Goal: Obtain resource: Download file/media

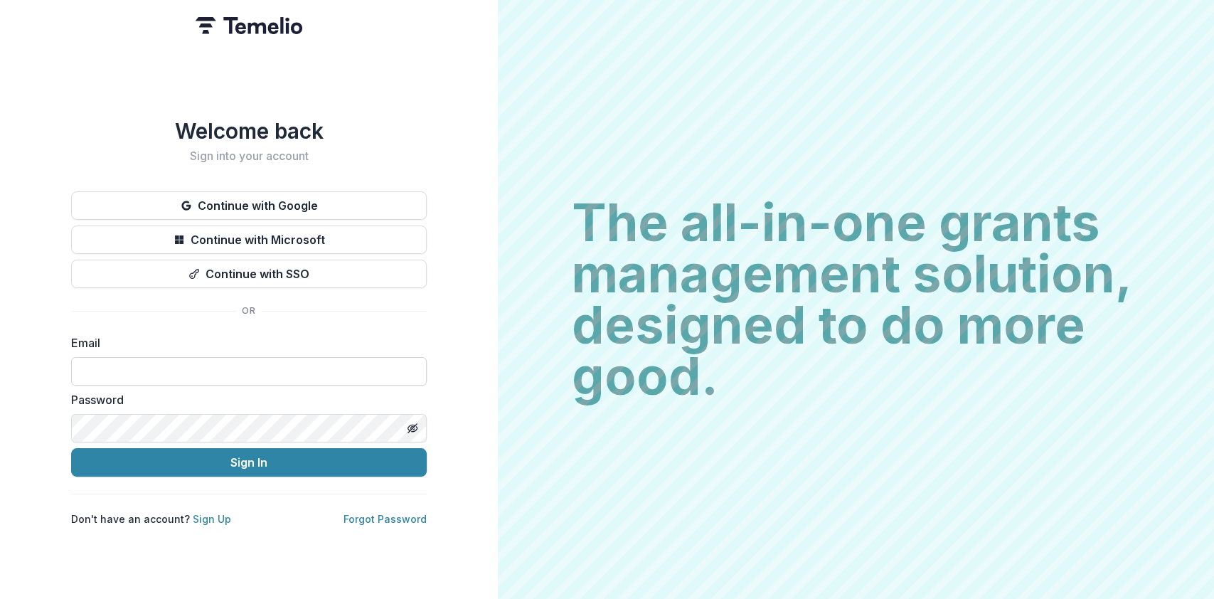
click at [223, 369] on input at bounding box center [249, 371] width 356 height 28
type input "**********"
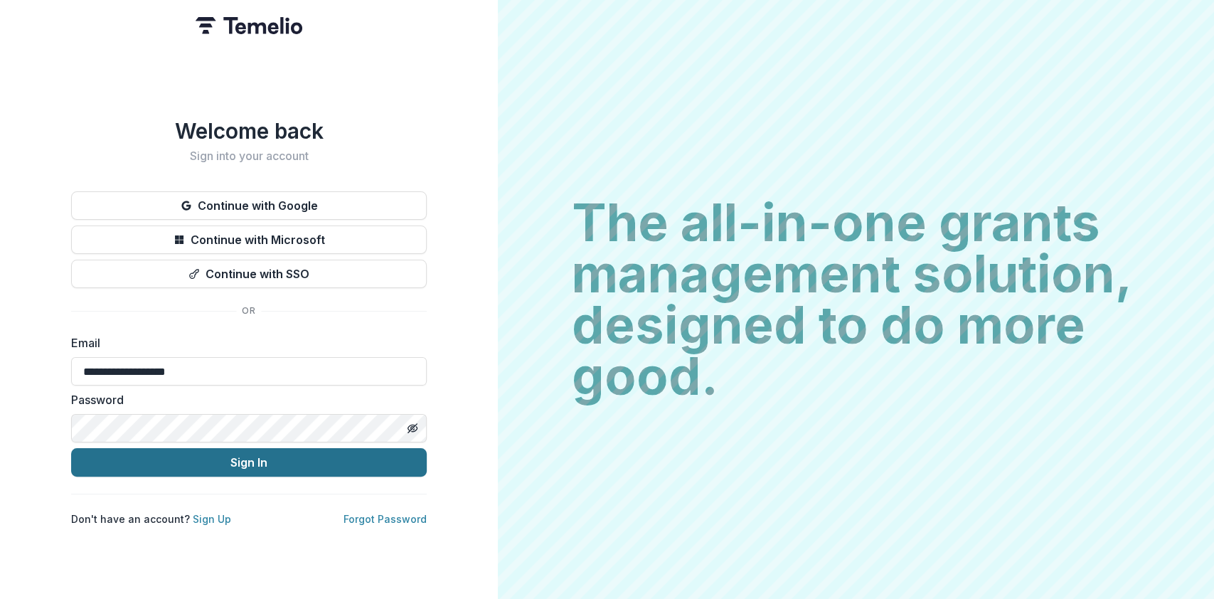
click at [229, 456] on button "Sign In" at bounding box center [249, 462] width 356 height 28
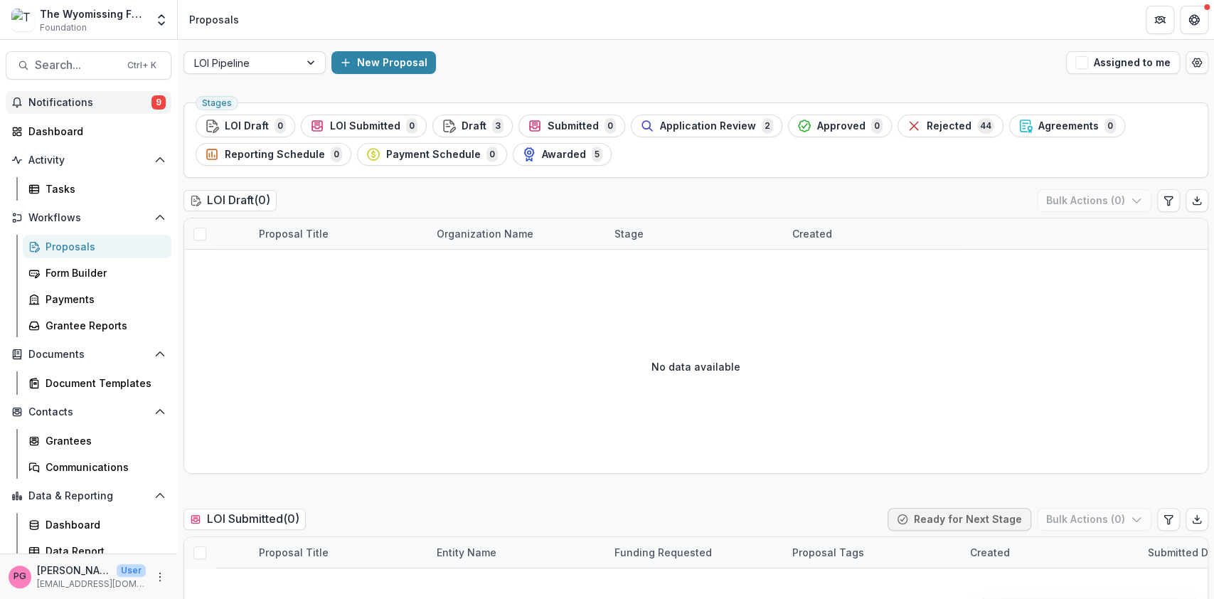
click at [101, 100] on span "Notifications" at bounding box center [89, 103] width 123 height 12
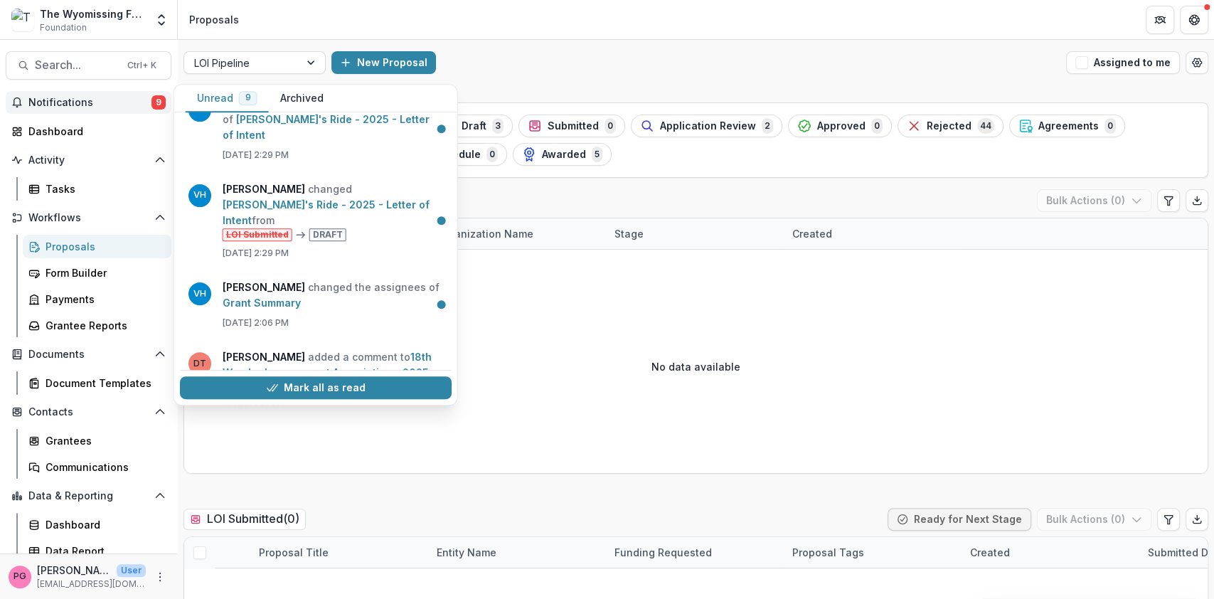
scroll to position [341, 0]
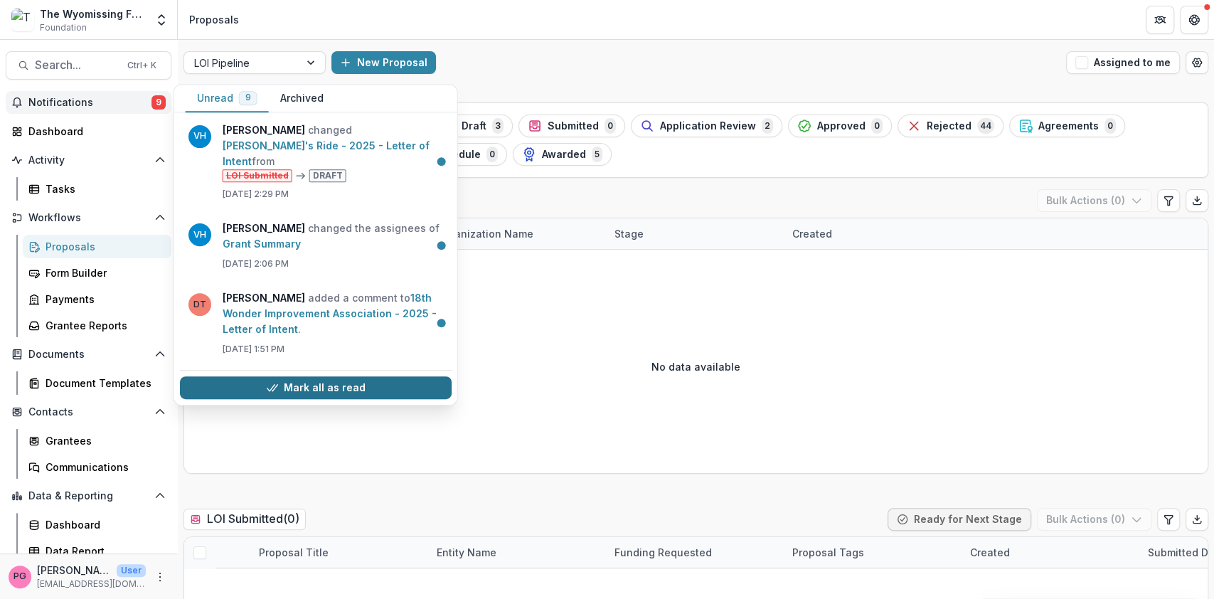
click at [295, 389] on button "Mark all as read" at bounding box center [316, 387] width 272 height 23
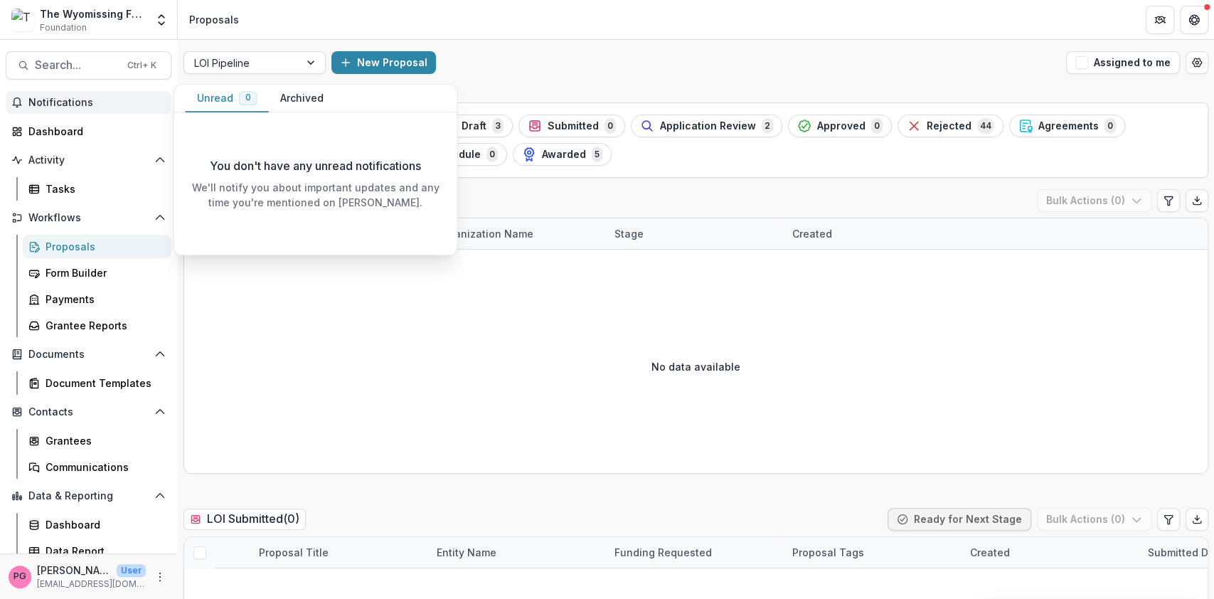
scroll to position [1, 0]
click at [317, 54] on div at bounding box center [313, 61] width 26 height 21
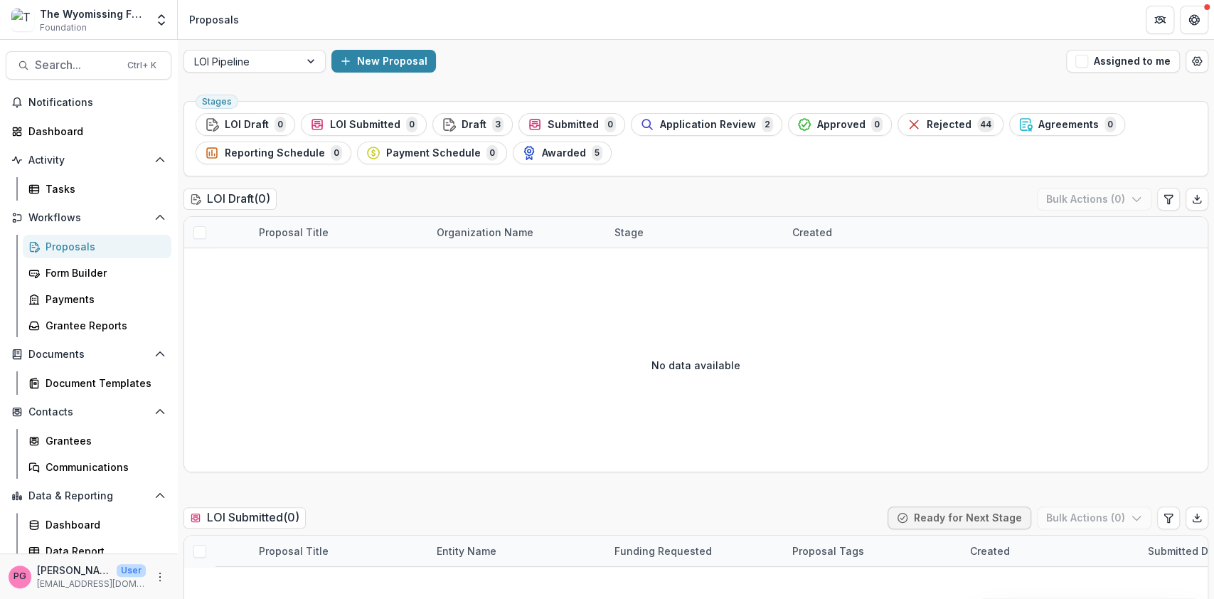
scroll to position [0, 0]
drag, startPoint x: 346, startPoint y: 73, endPoint x: 310, endPoint y: 60, distance: 38.7
click at [310, 60] on div "LOI Pipeline New Proposal Assigned to me" at bounding box center [696, 63] width 1037 height 46
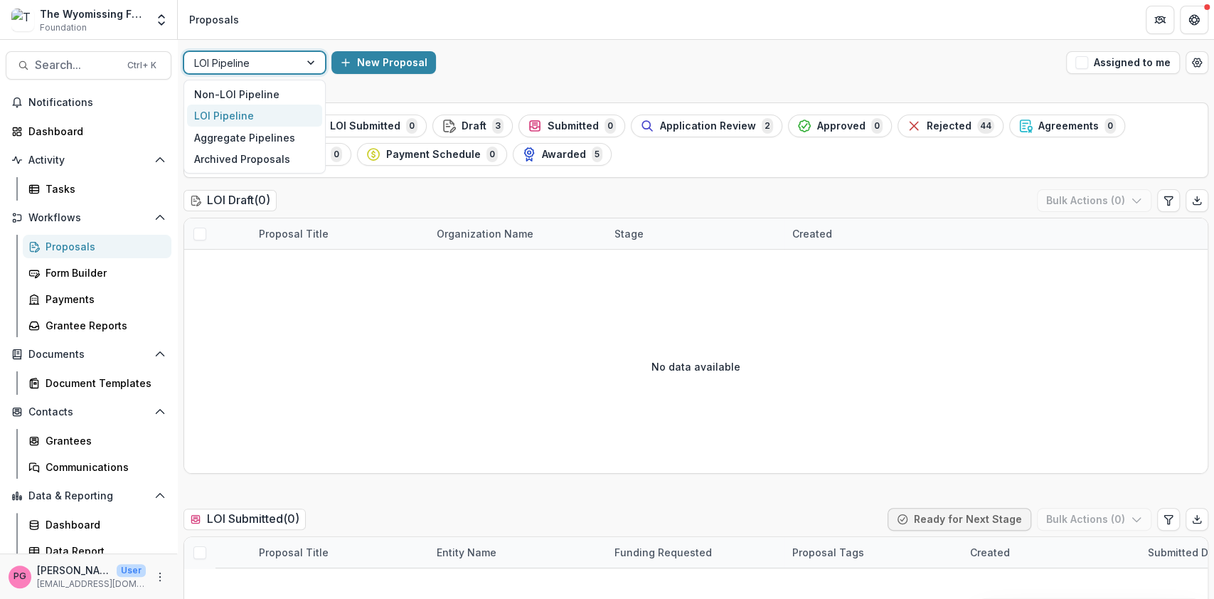
click at [310, 60] on div at bounding box center [313, 62] width 26 height 21
click at [255, 90] on div "Non-LOI Pipeline" at bounding box center [254, 94] width 135 height 22
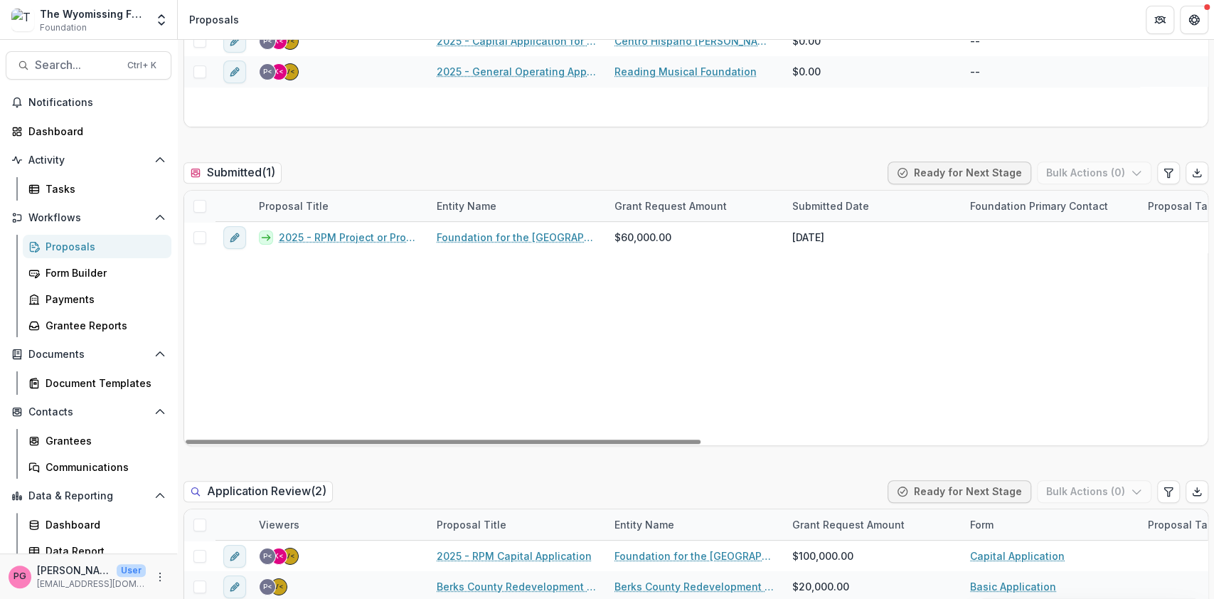
scroll to position [334, 0]
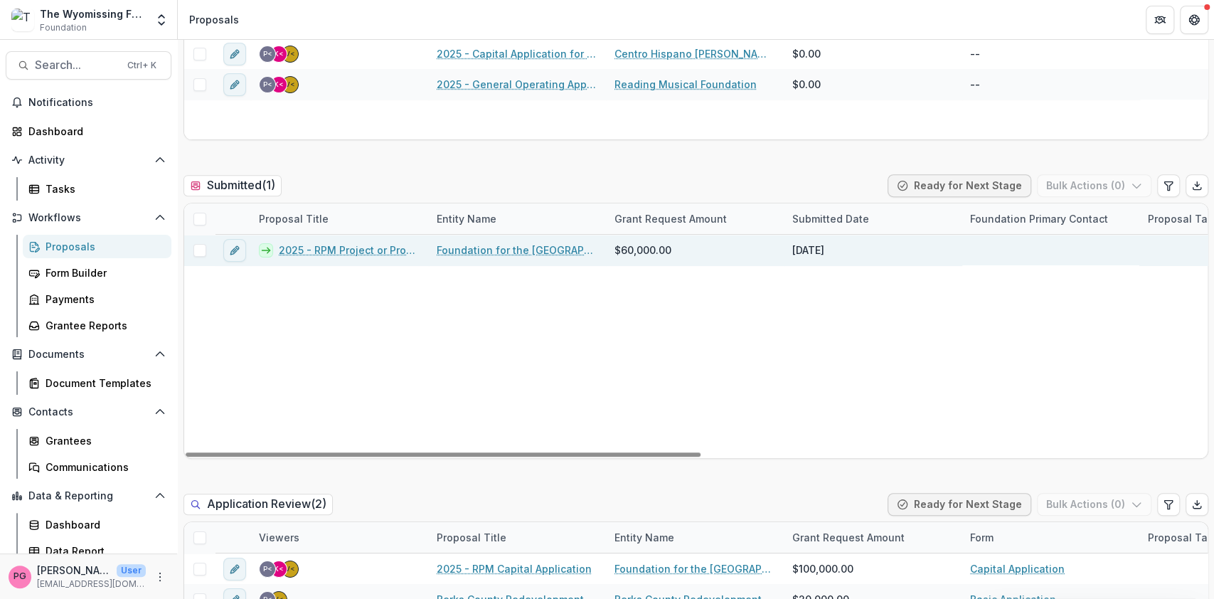
click at [357, 248] on link "2025 - RPM Project or Program Application" at bounding box center [349, 250] width 141 height 15
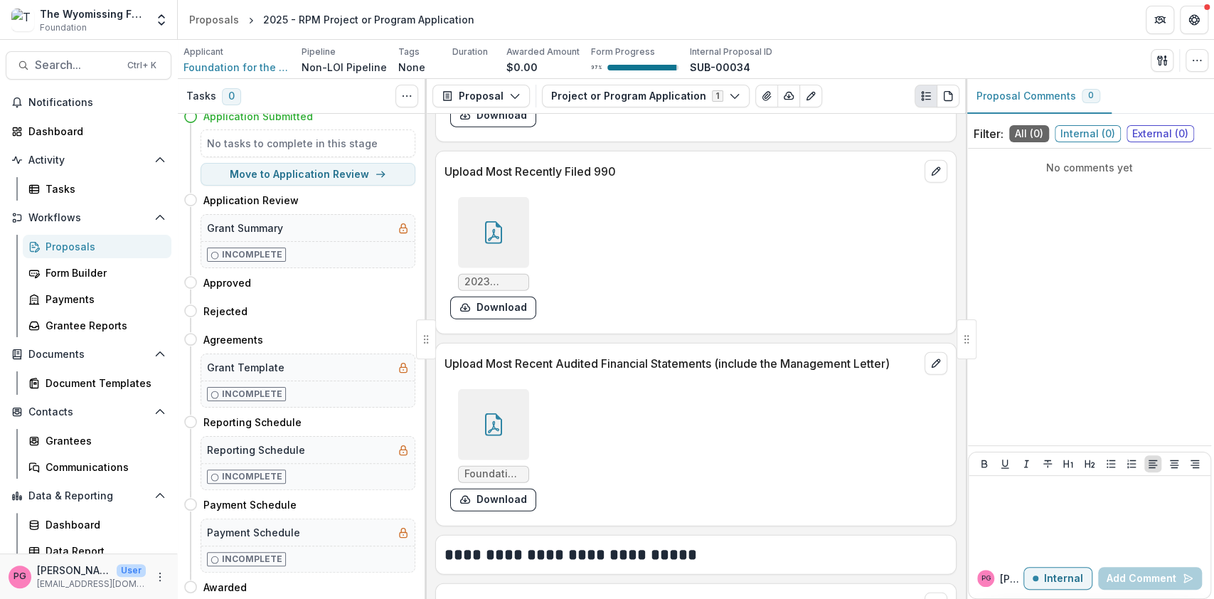
scroll to position [2399, 0]
click at [498, 497] on button "Download" at bounding box center [493, 501] width 86 height 23
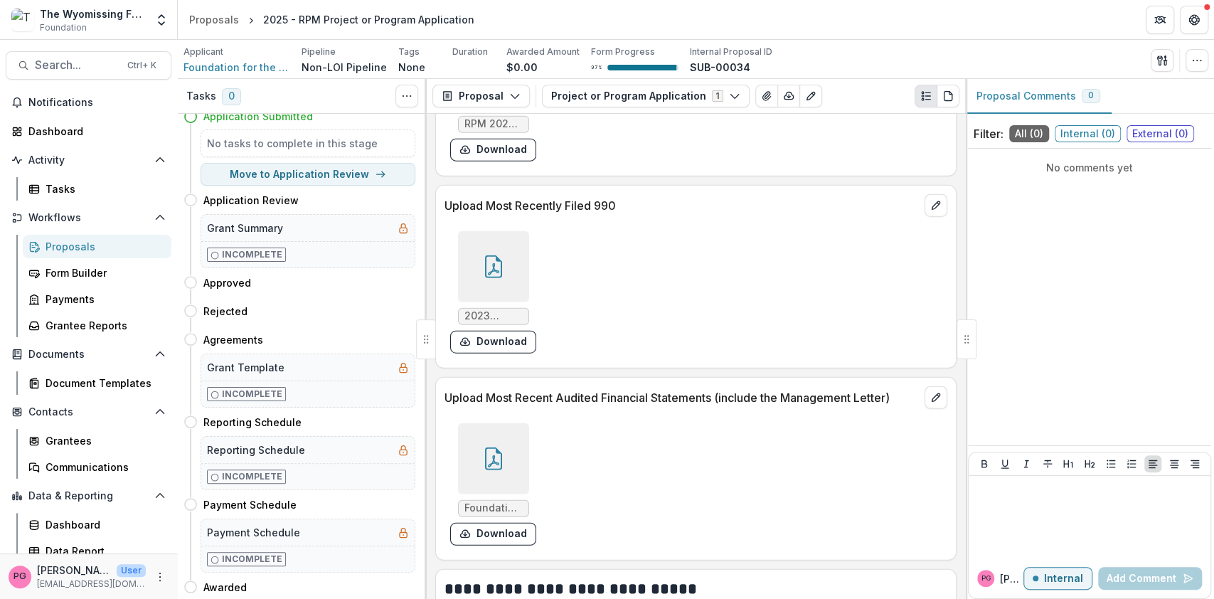
scroll to position [2365, 0]
click at [1212, 317] on div "Filter: All ( 0 ) Internal ( 0 ) External ( 0 ) No comments yet PG Pat G Intern…" at bounding box center [1089, 360] width 249 height 480
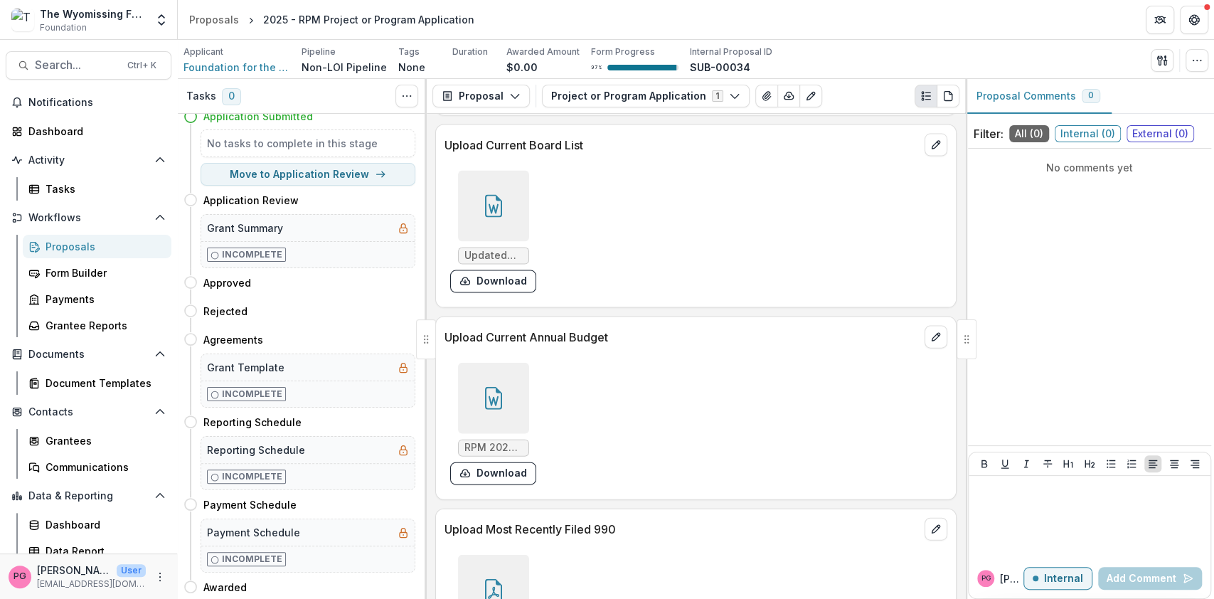
scroll to position [2043, 0]
click at [509, 464] on button "Download" at bounding box center [493, 473] width 86 height 23
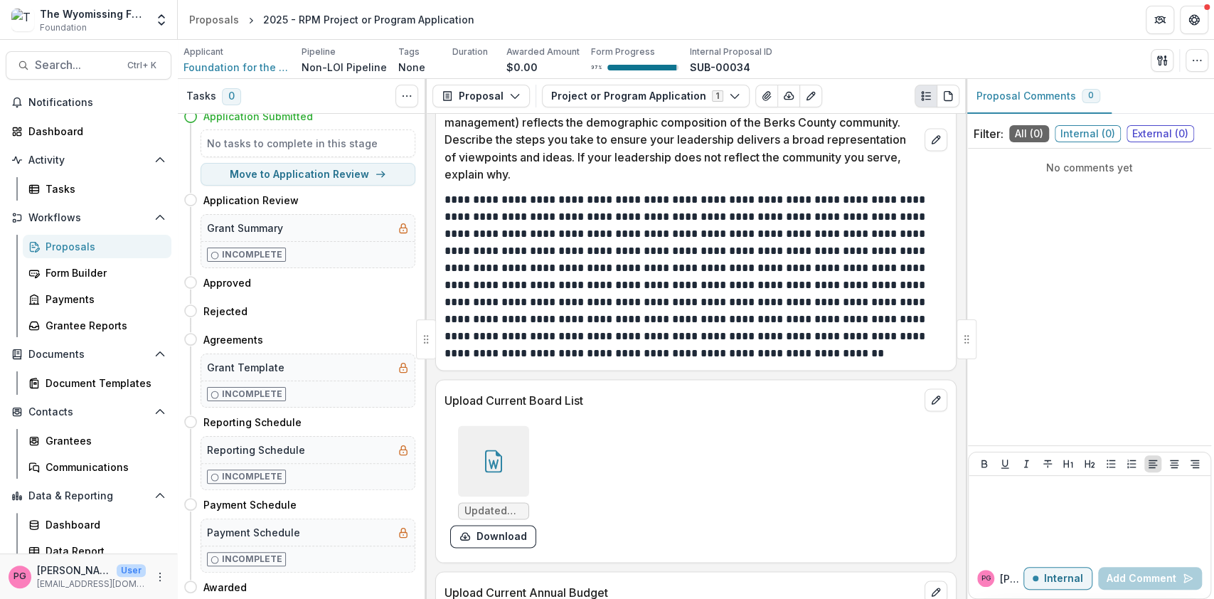
scroll to position [1784, 0]
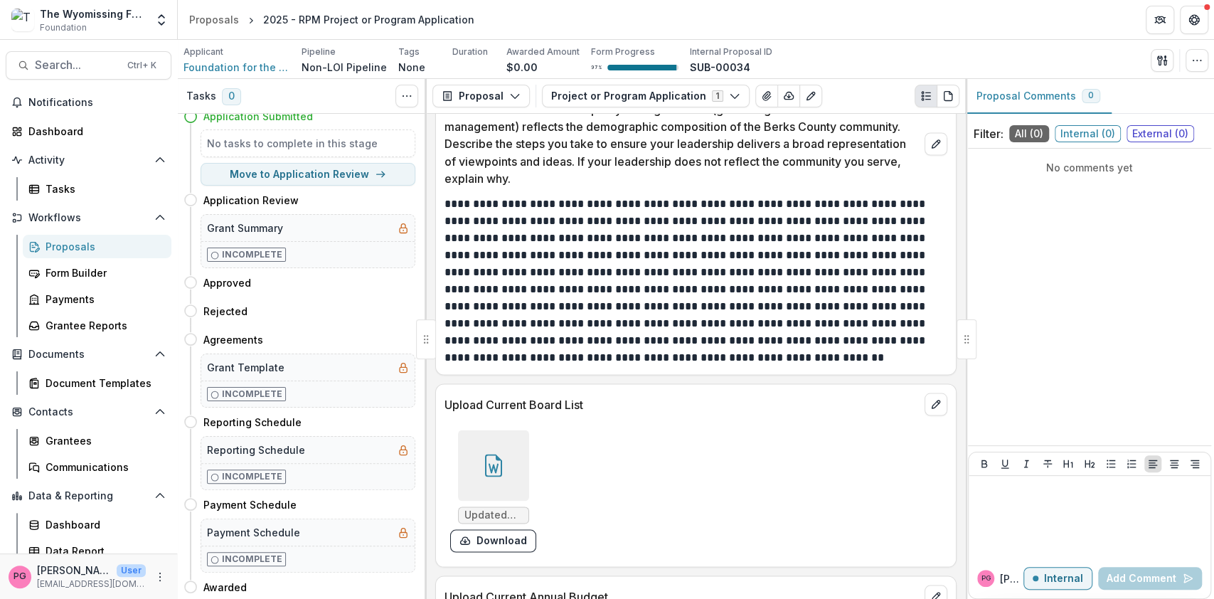
click at [504, 490] on div at bounding box center [493, 465] width 71 height 71
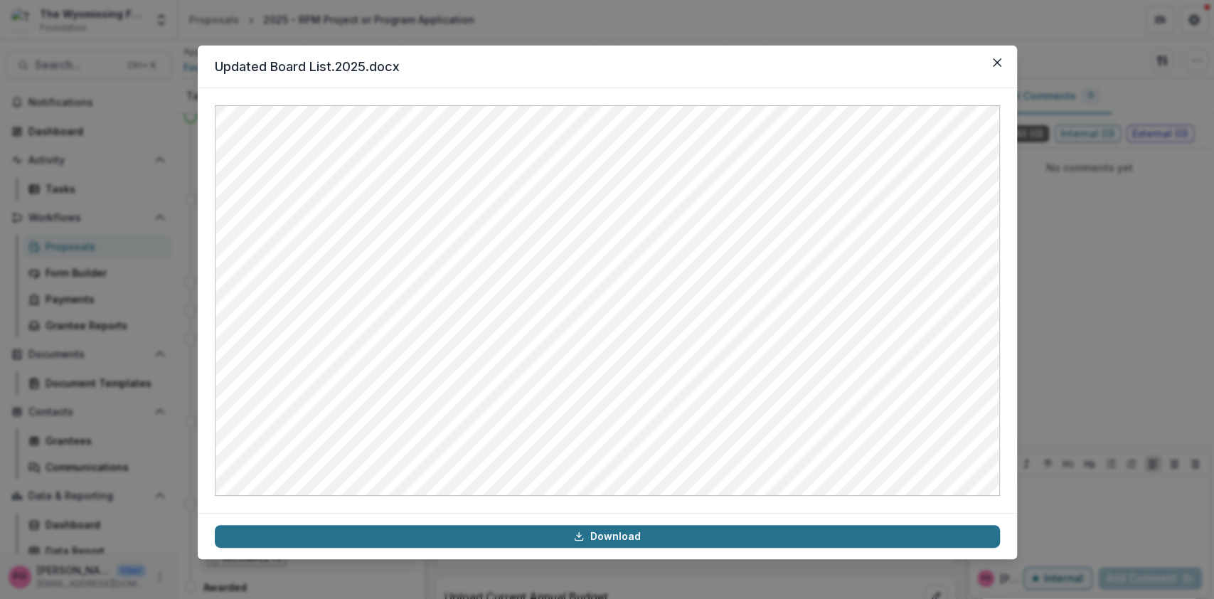
click at [615, 530] on link "Download" at bounding box center [607, 536] width 785 height 23
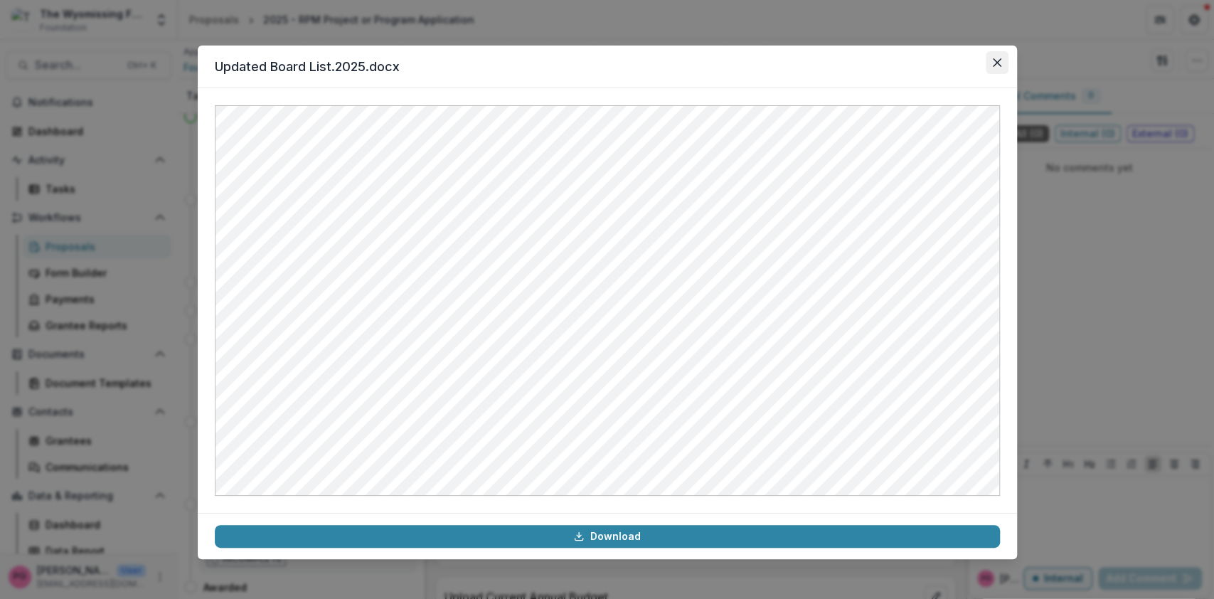
click at [1000, 62] on icon "Close" at bounding box center [997, 62] width 9 height 9
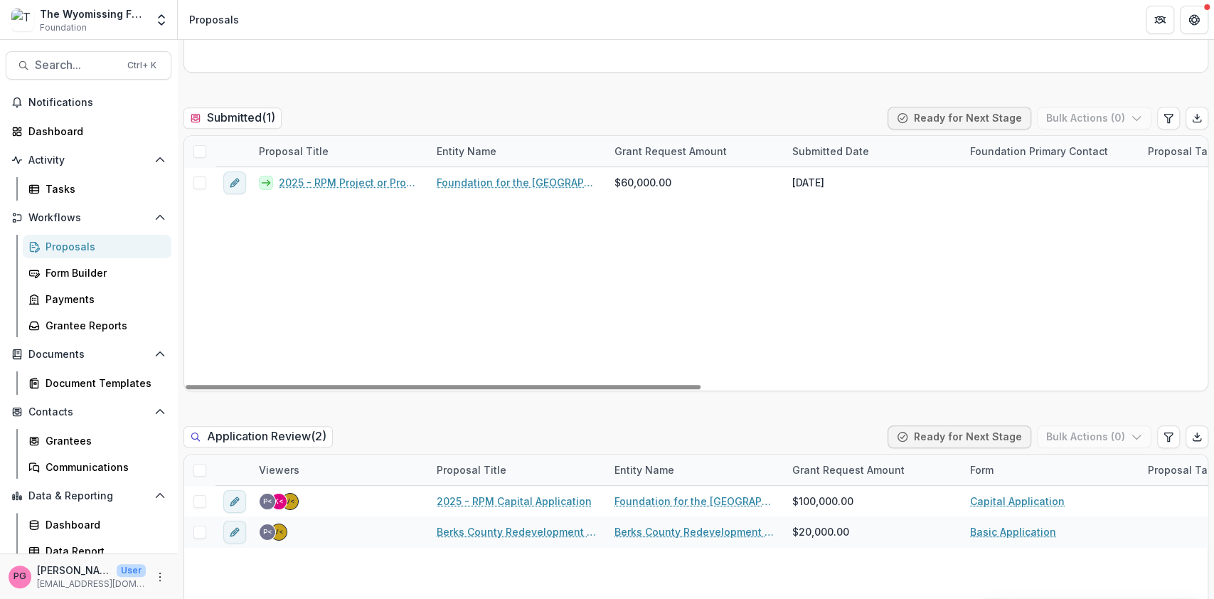
scroll to position [402, 0]
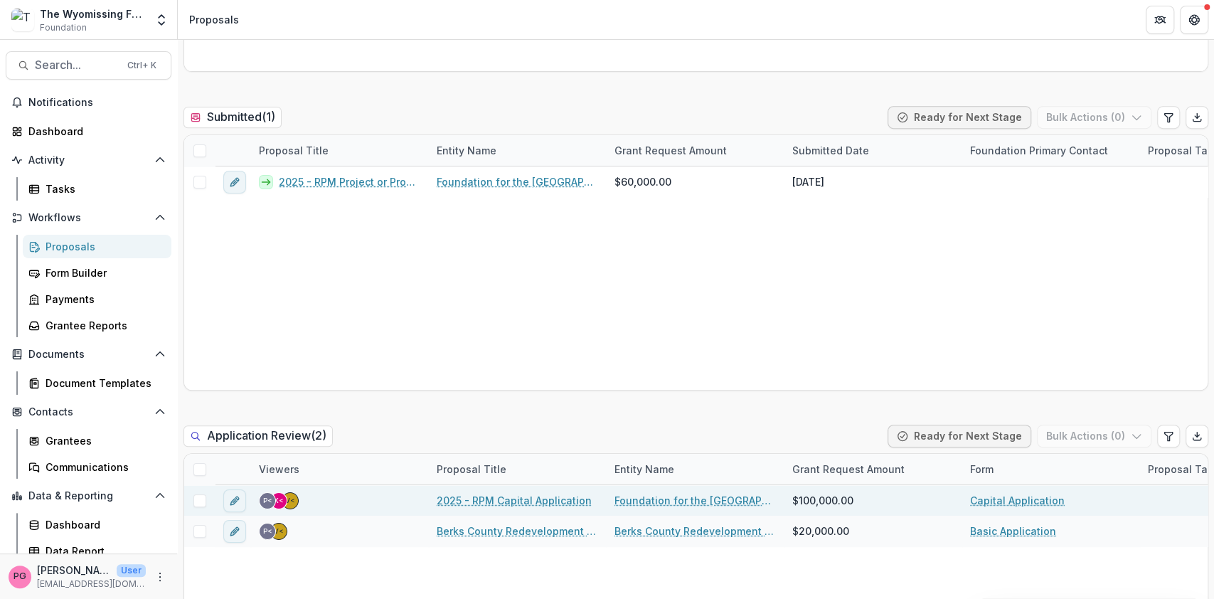
click at [470, 490] on div "2025 - RPM Capital Application" at bounding box center [517, 500] width 178 height 31
click at [470, 498] on link "2025 - RPM Capital Application" at bounding box center [514, 500] width 155 height 15
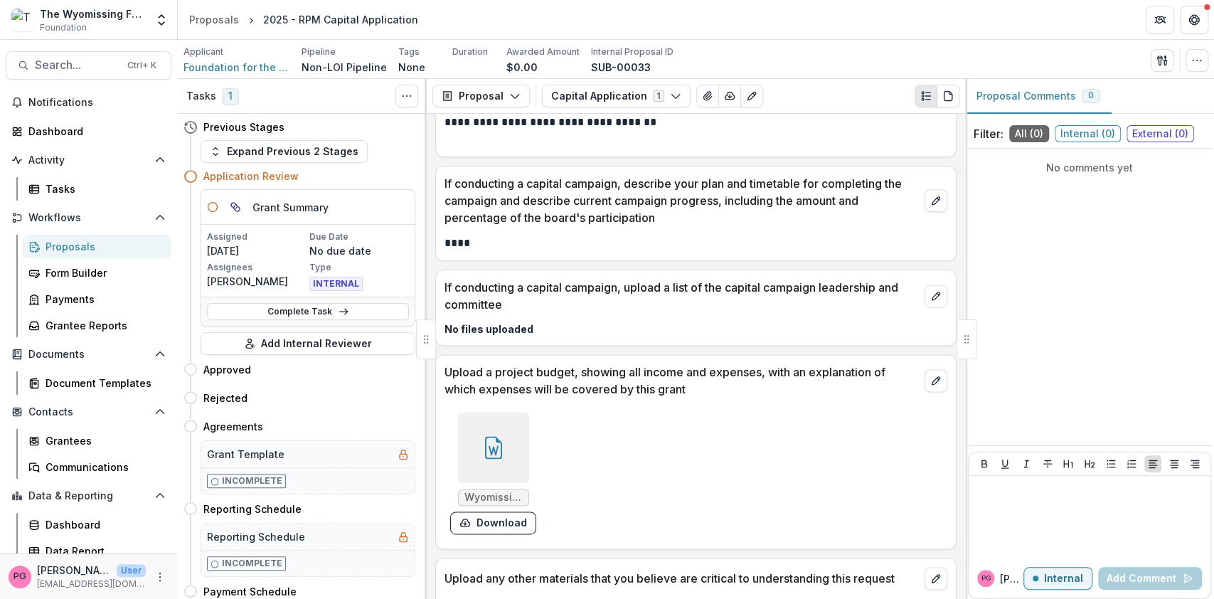
scroll to position [4861, 0]
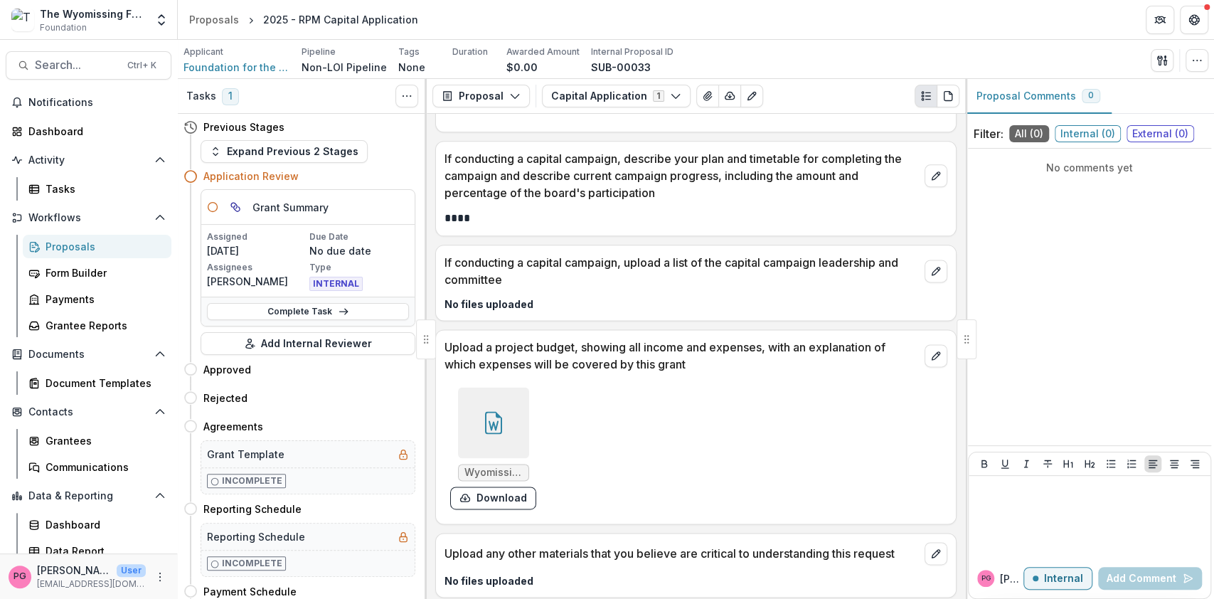
click at [497, 467] on span "Wyomissing 2025 Capital Budget.2.docx" at bounding box center [494, 473] width 58 height 12
click at [495, 490] on button "Download" at bounding box center [493, 498] width 86 height 23
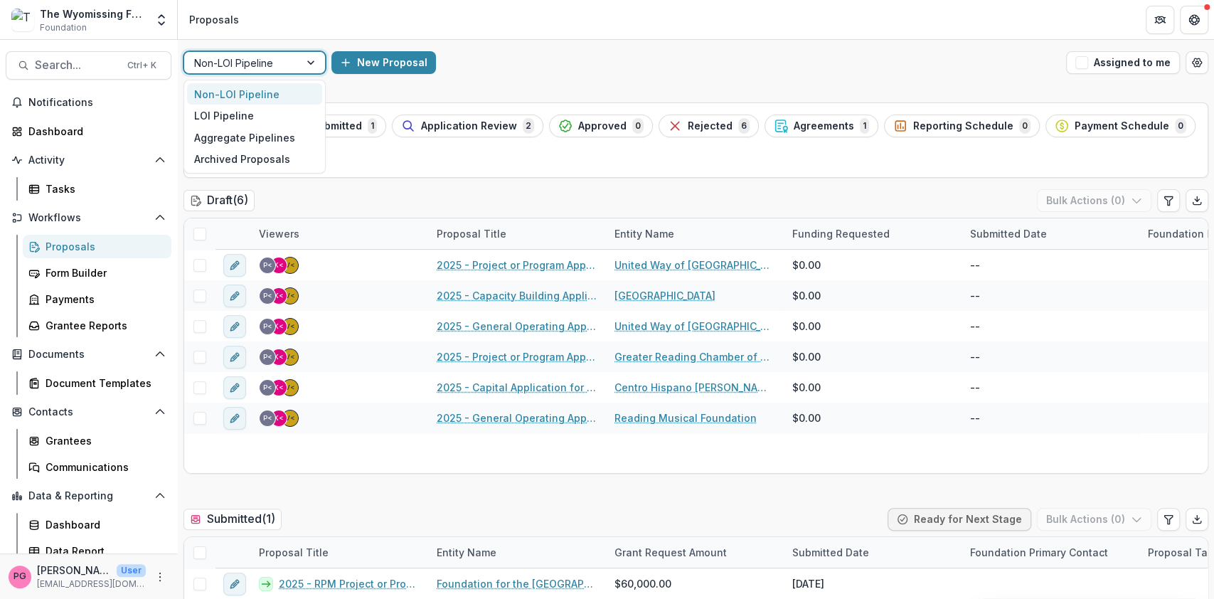
click at [314, 60] on div at bounding box center [313, 62] width 26 height 21
click at [248, 114] on div "LOI Pipeline" at bounding box center [254, 116] width 135 height 22
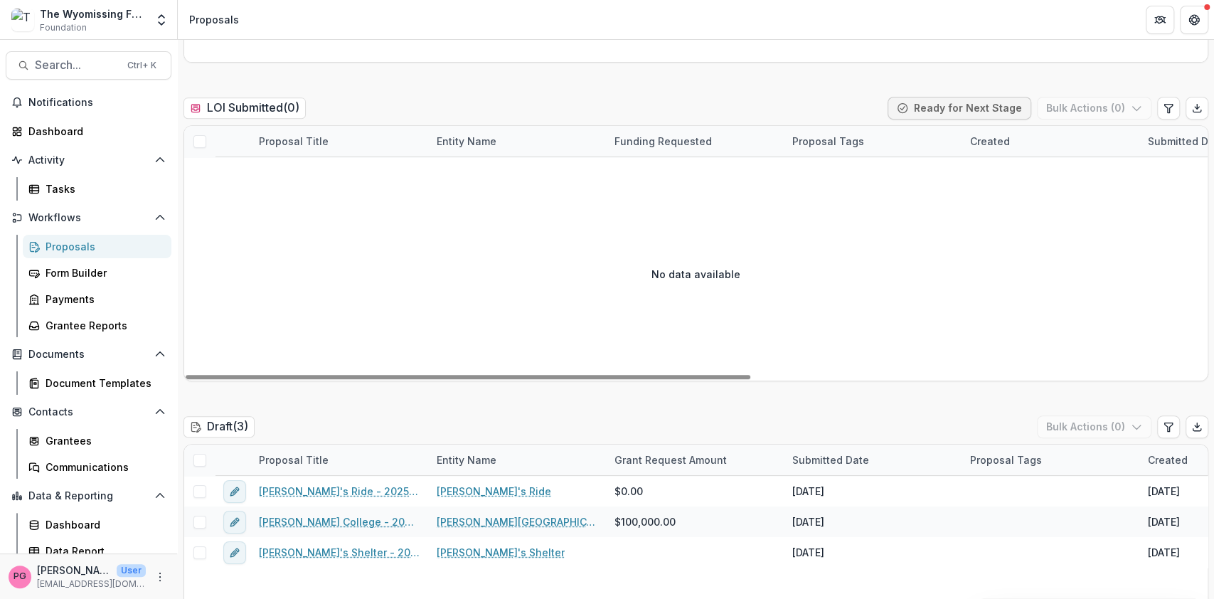
scroll to position [635, 0]
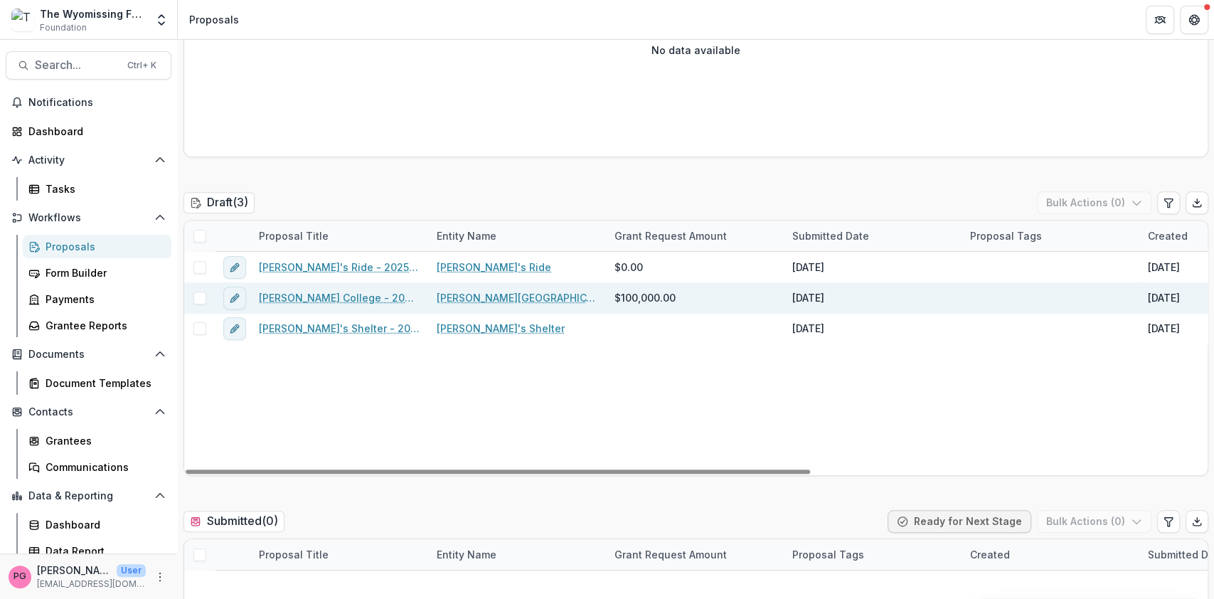
click at [313, 297] on link "[PERSON_NAME] College - 2025 - Letter of Intent" at bounding box center [339, 297] width 161 height 15
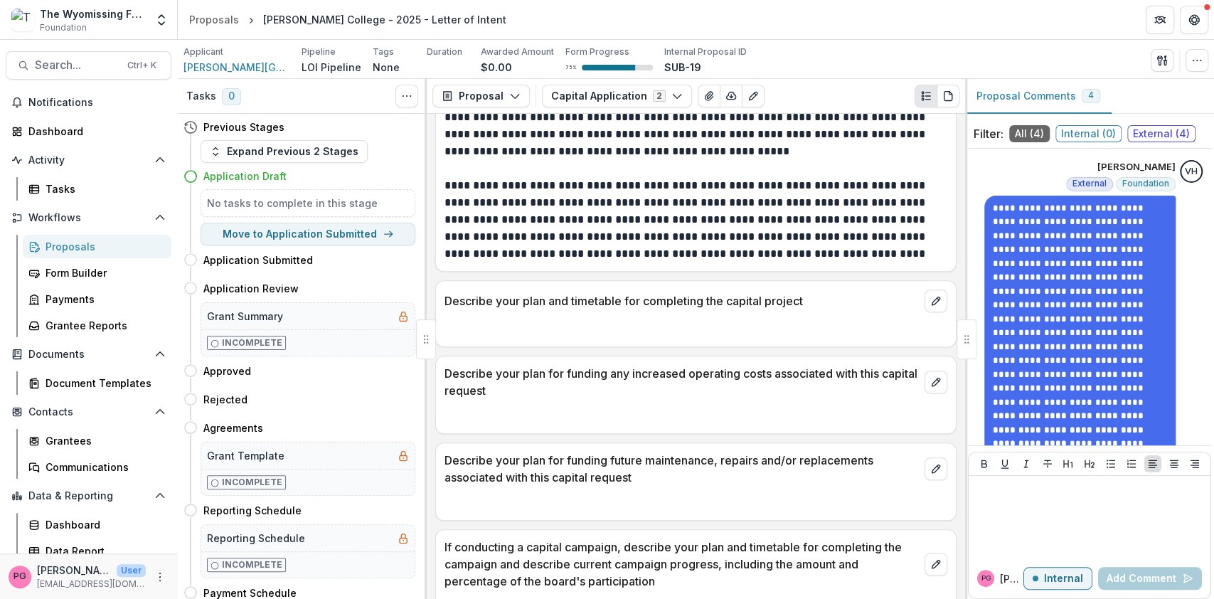
scroll to position [4232, 0]
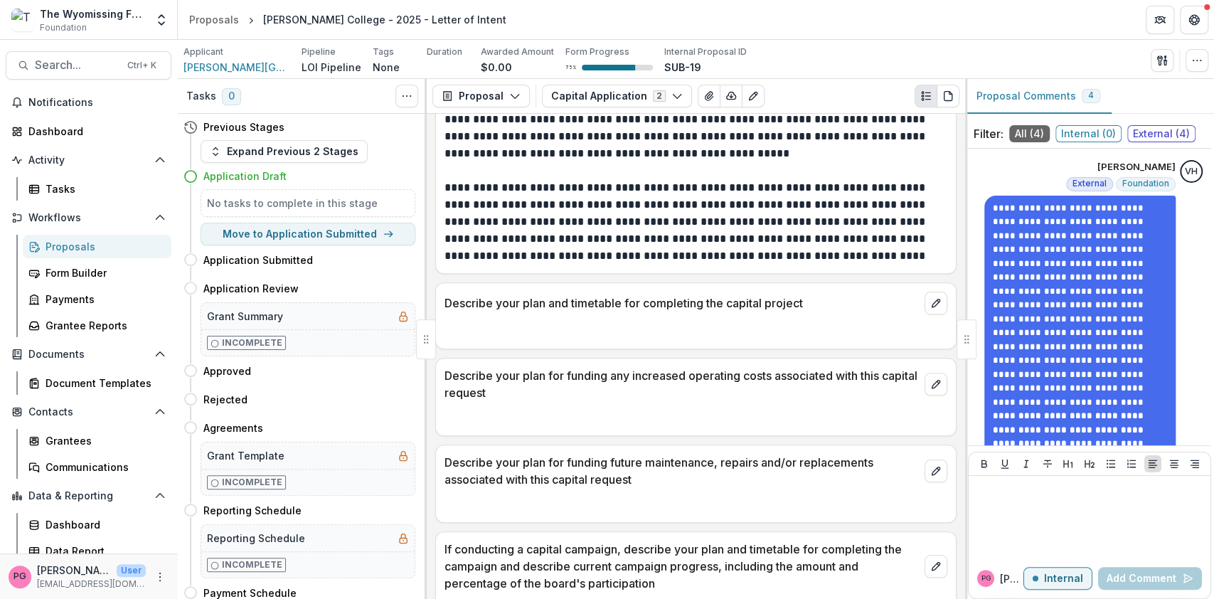
click at [613, 454] on p "Describe your plan for funding future maintenance, repairs and/or replacements …" at bounding box center [682, 471] width 475 height 34
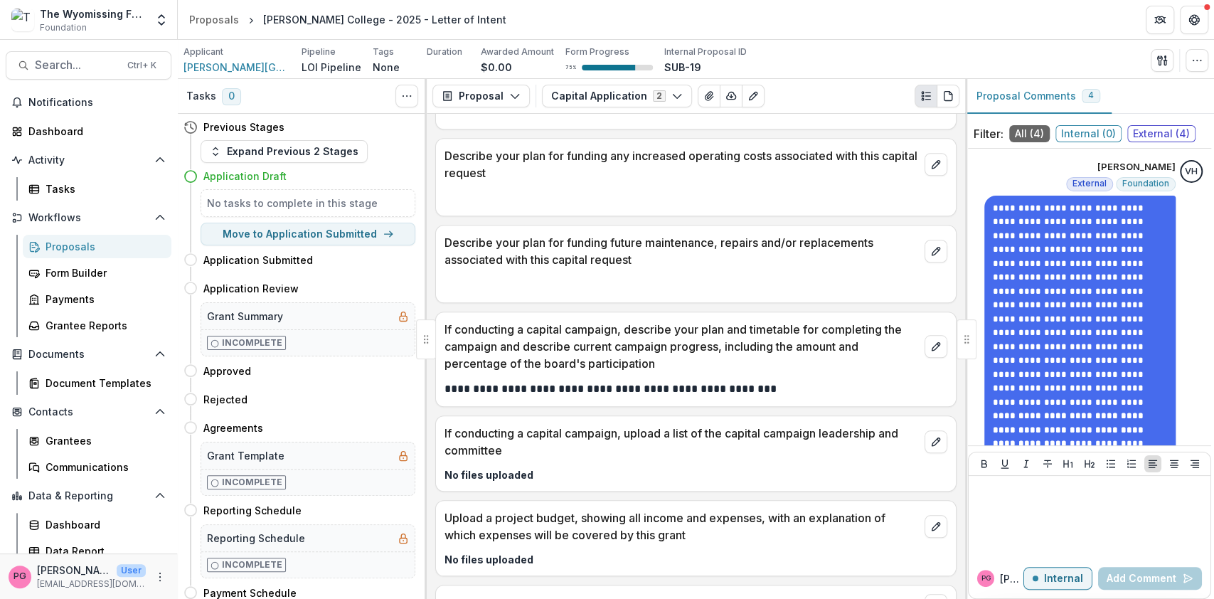
scroll to position [4486, 0]
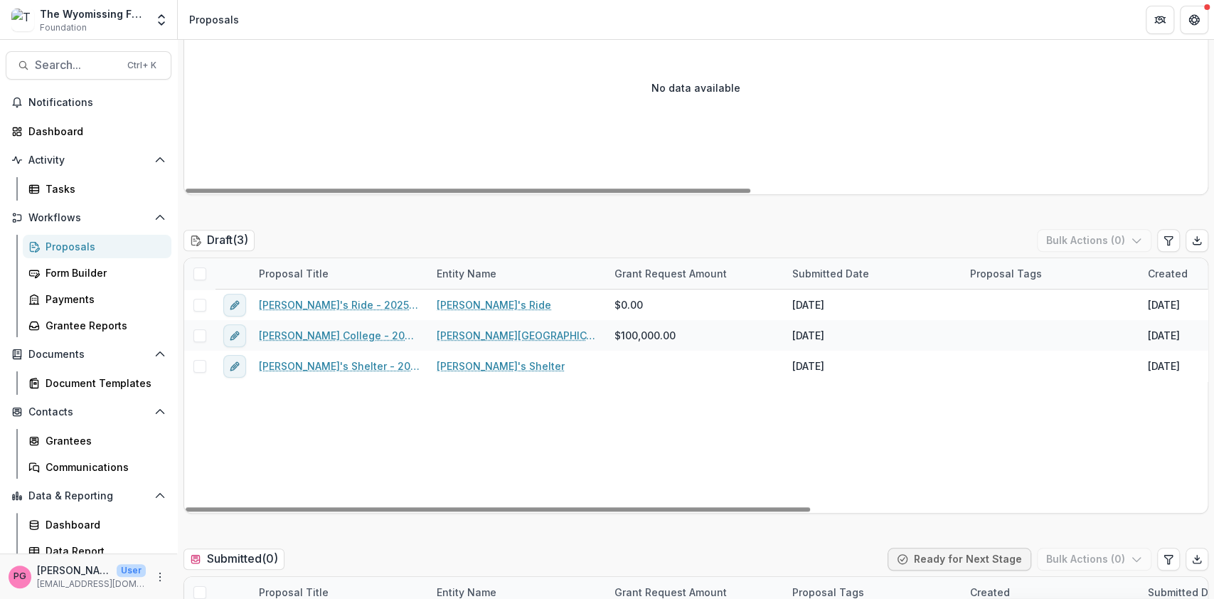
scroll to position [598, 0]
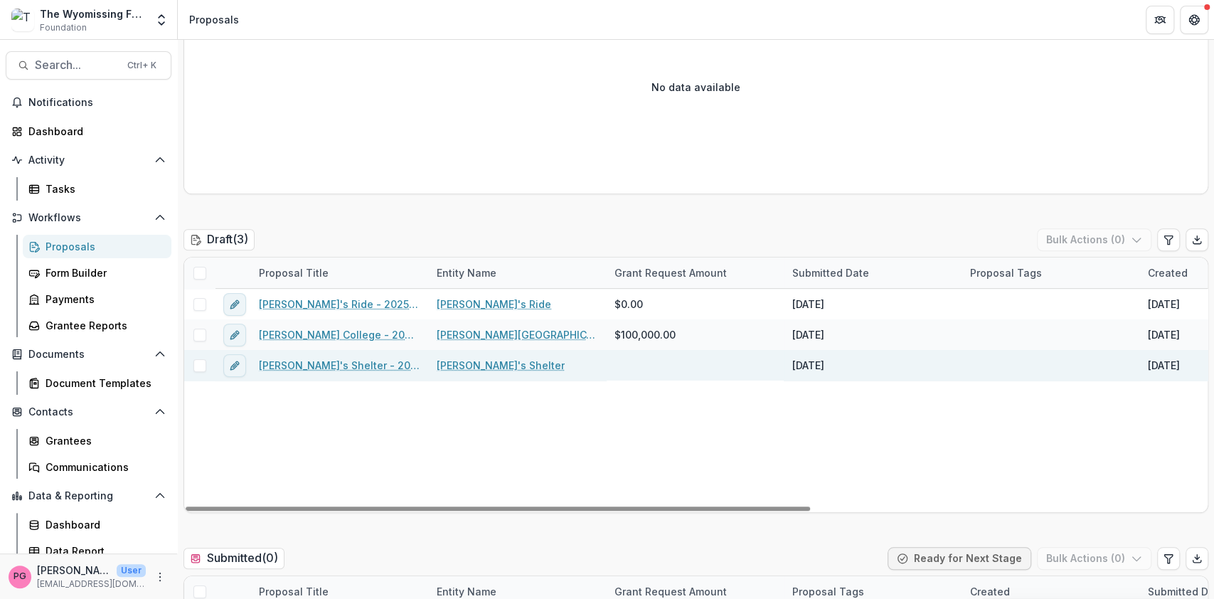
click at [323, 364] on link "[PERSON_NAME]'s Shelter - 2025 - Letter of Intent" at bounding box center [339, 365] width 161 height 15
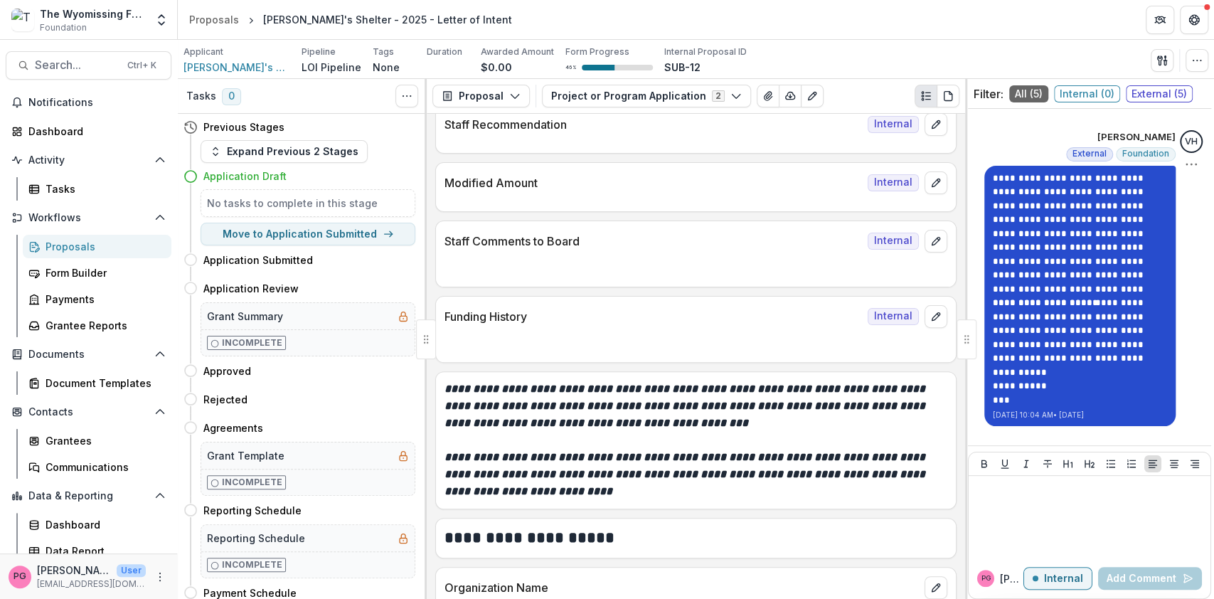
scroll to position [1180, 0]
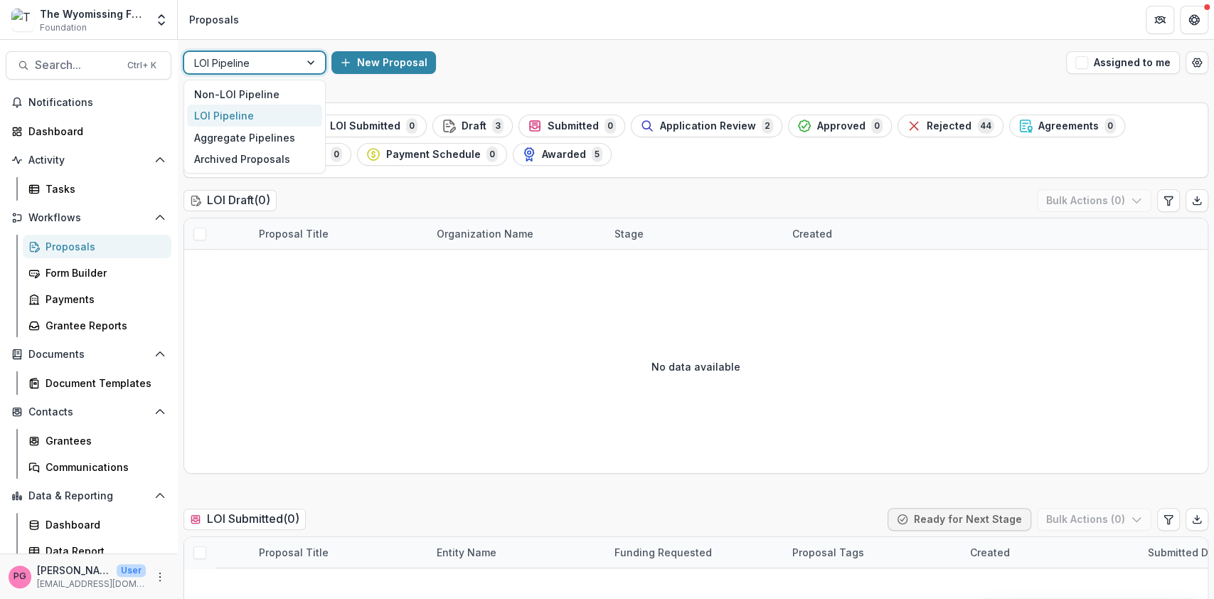
click at [303, 65] on div at bounding box center [313, 62] width 26 height 21
click at [255, 88] on div "Non-LOI Pipeline" at bounding box center [254, 94] width 135 height 22
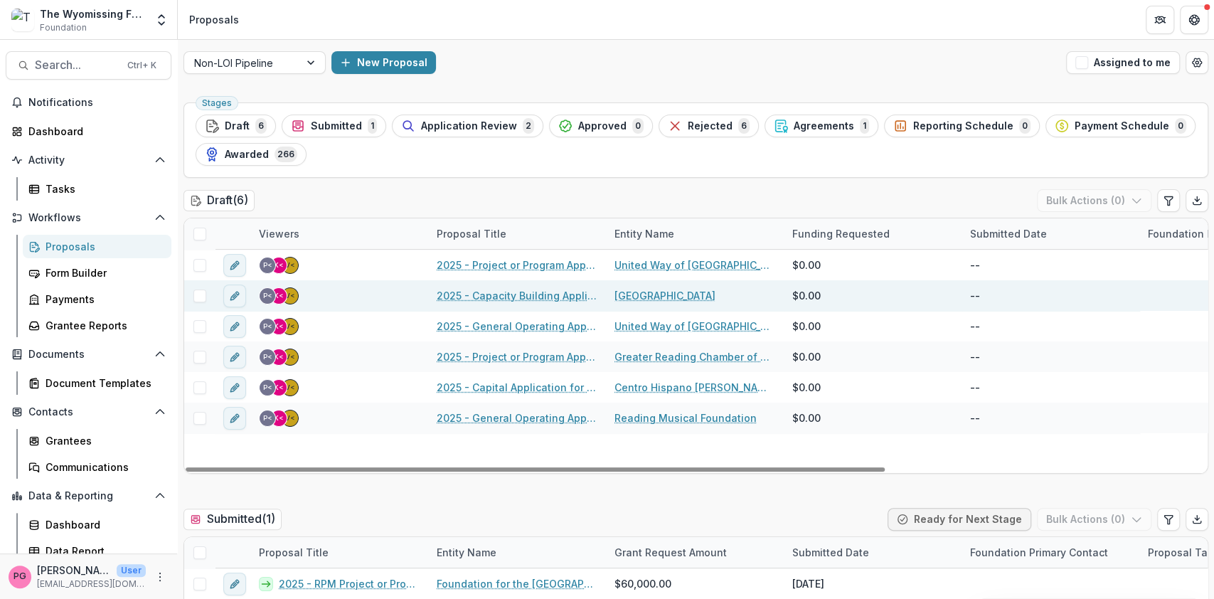
click at [546, 292] on link "2025 - Capacity Building Application" at bounding box center [517, 295] width 161 height 15
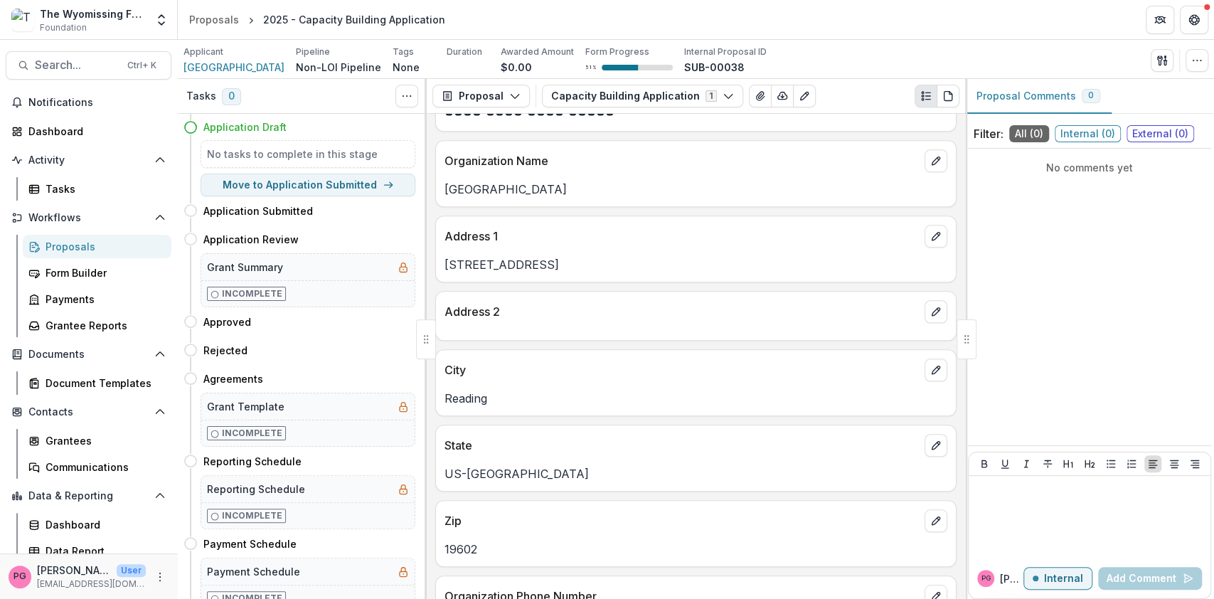
scroll to position [529, 0]
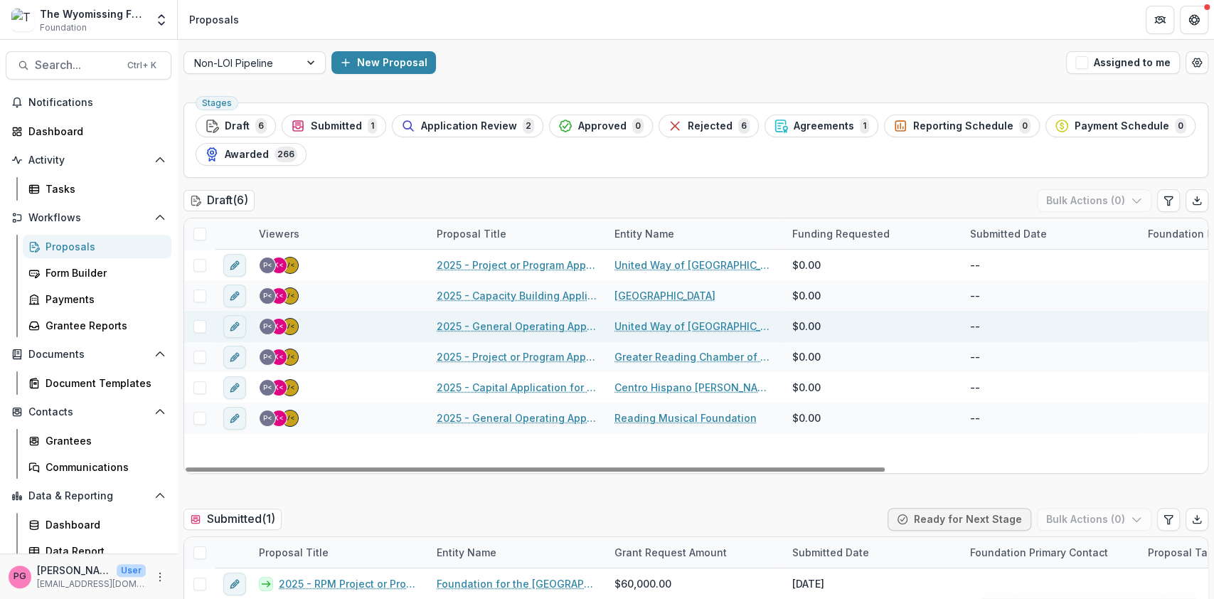
click at [525, 323] on link "2025 - General Operating Application" at bounding box center [517, 326] width 161 height 15
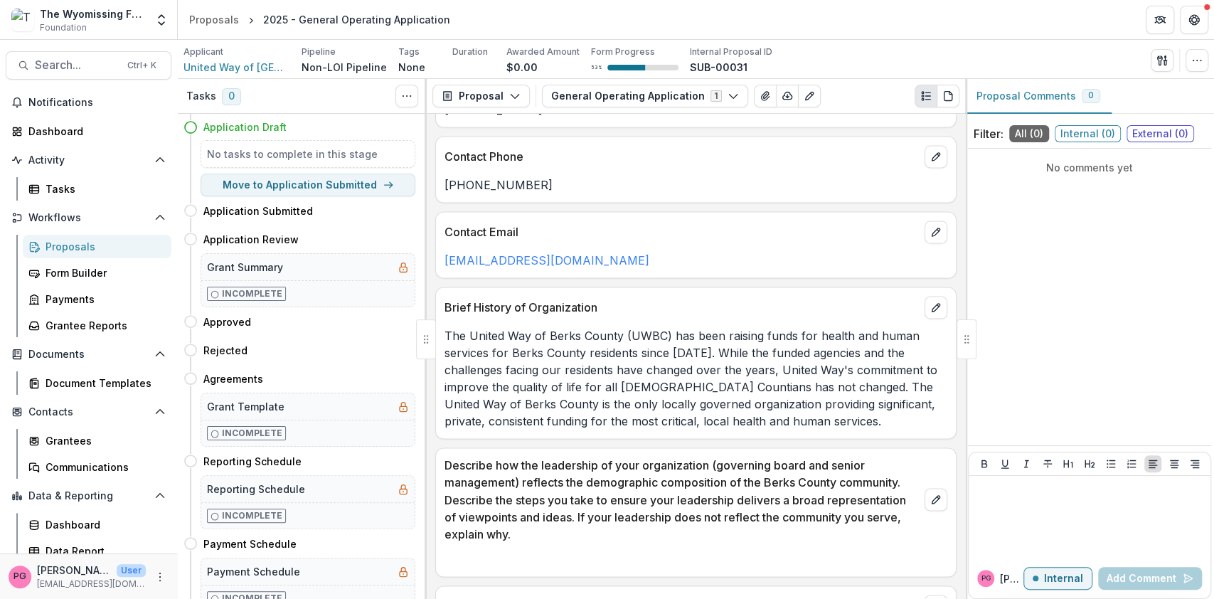
scroll to position [1443, 0]
